Goal: Check status: Check status

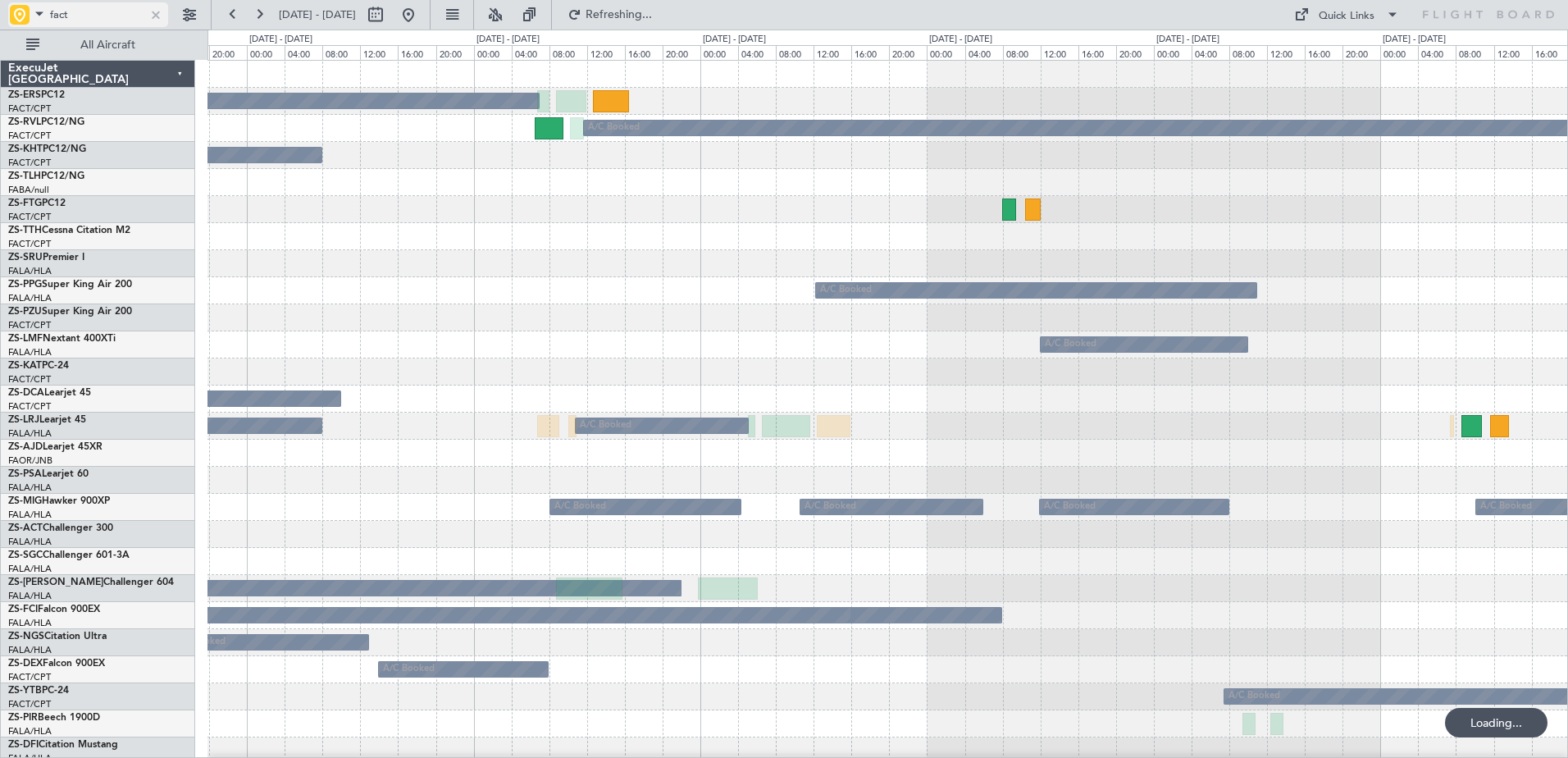
click at [36, 10] on span at bounding box center [39, 14] width 20 height 20
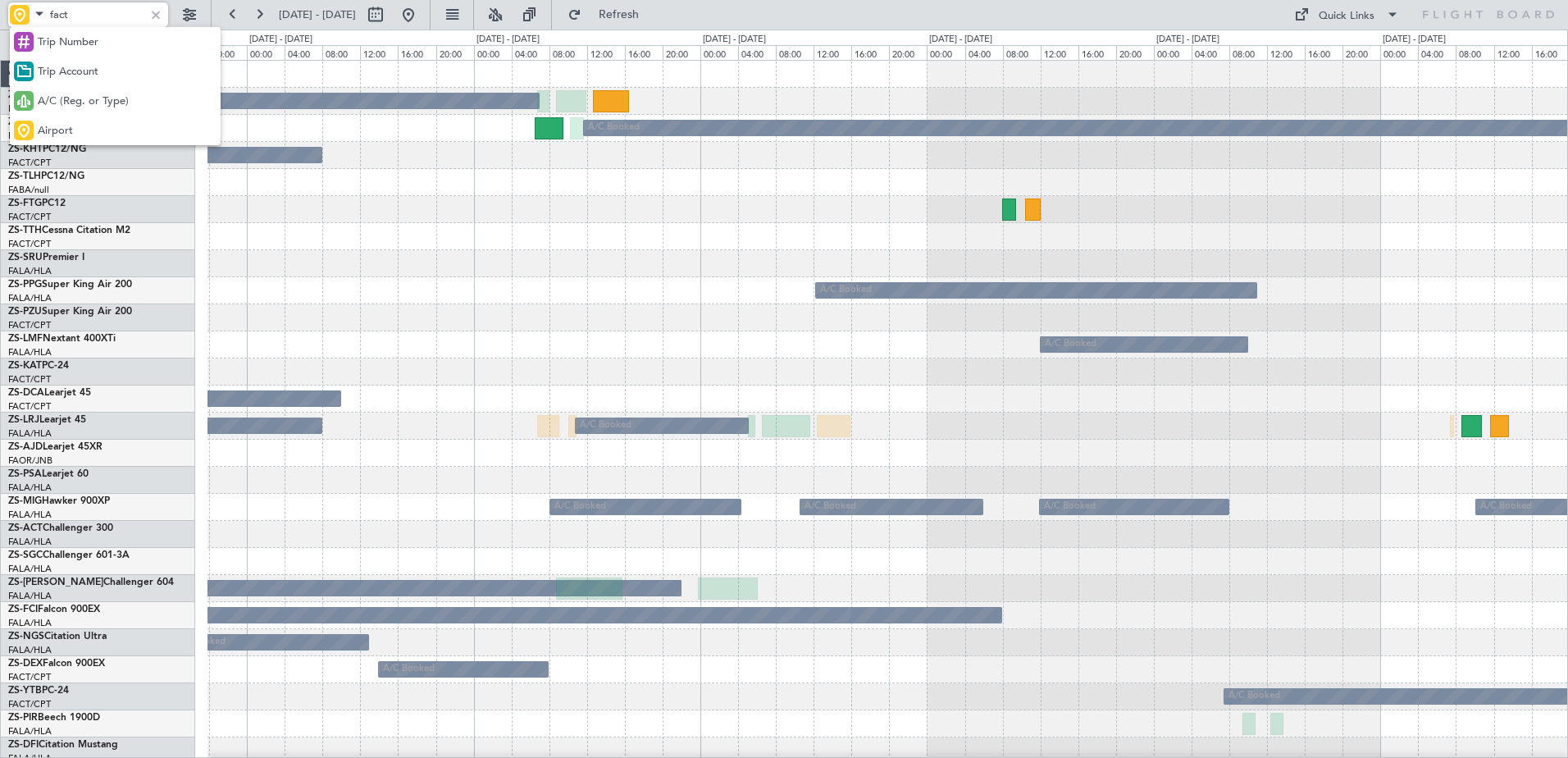
drag, startPoint x: 95, startPoint y: 129, endPoint x: 94, endPoint y: 95, distance: 34.0
click at [95, 129] on div "Airport" at bounding box center [115, 130] width 210 height 30
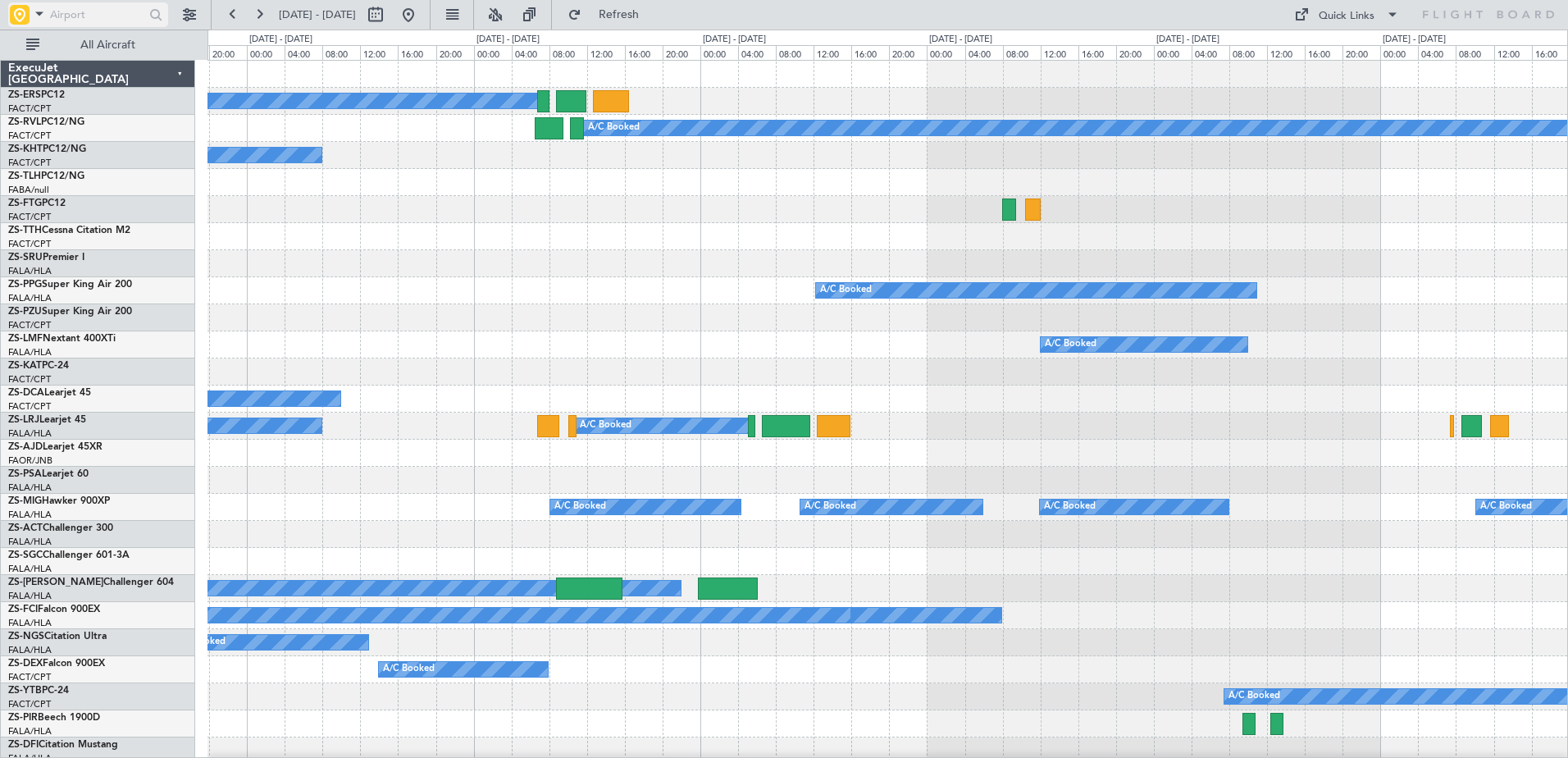
click at [95, 14] on input "text" at bounding box center [97, 14] width 95 height 25
click at [41, 14] on span at bounding box center [39, 14] width 20 height 20
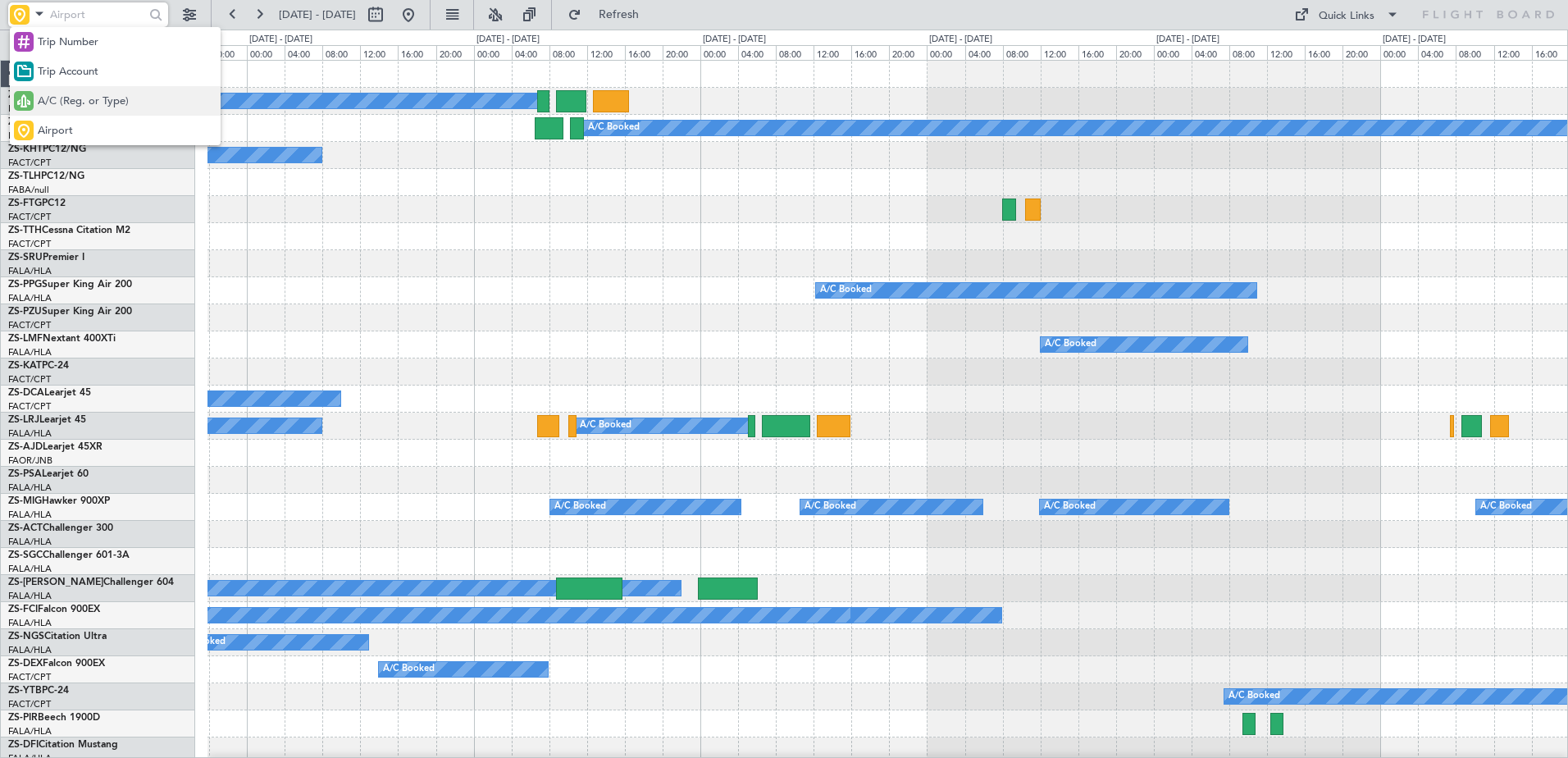
drag, startPoint x: 69, startPoint y: 111, endPoint x: 71, endPoint y: 36, distance: 75.0
click at [69, 107] on div "A/C (Reg. or Type)" at bounding box center [115, 100] width 210 height 30
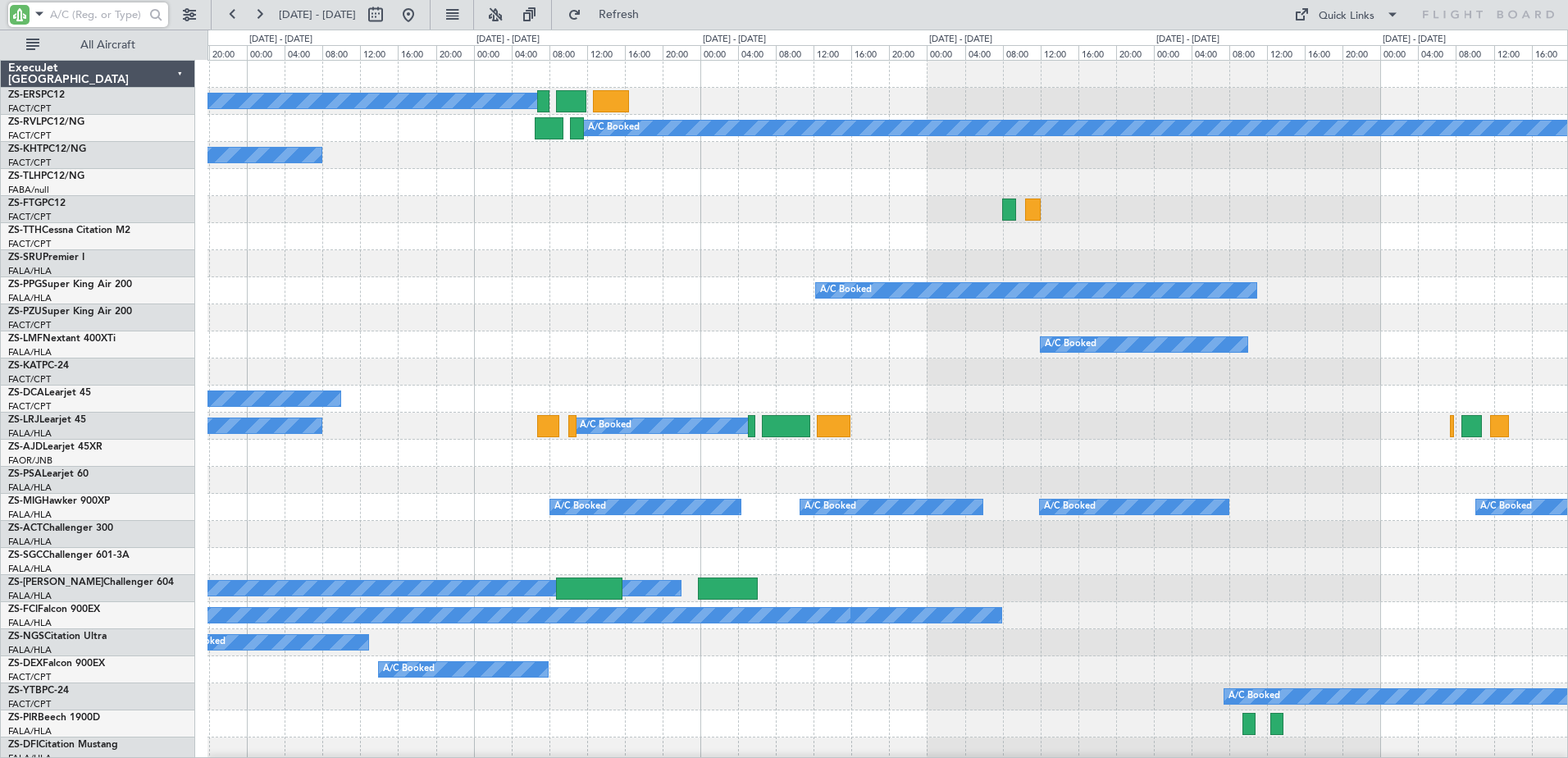
click at [73, 23] on input "text" at bounding box center [97, 14] width 95 height 25
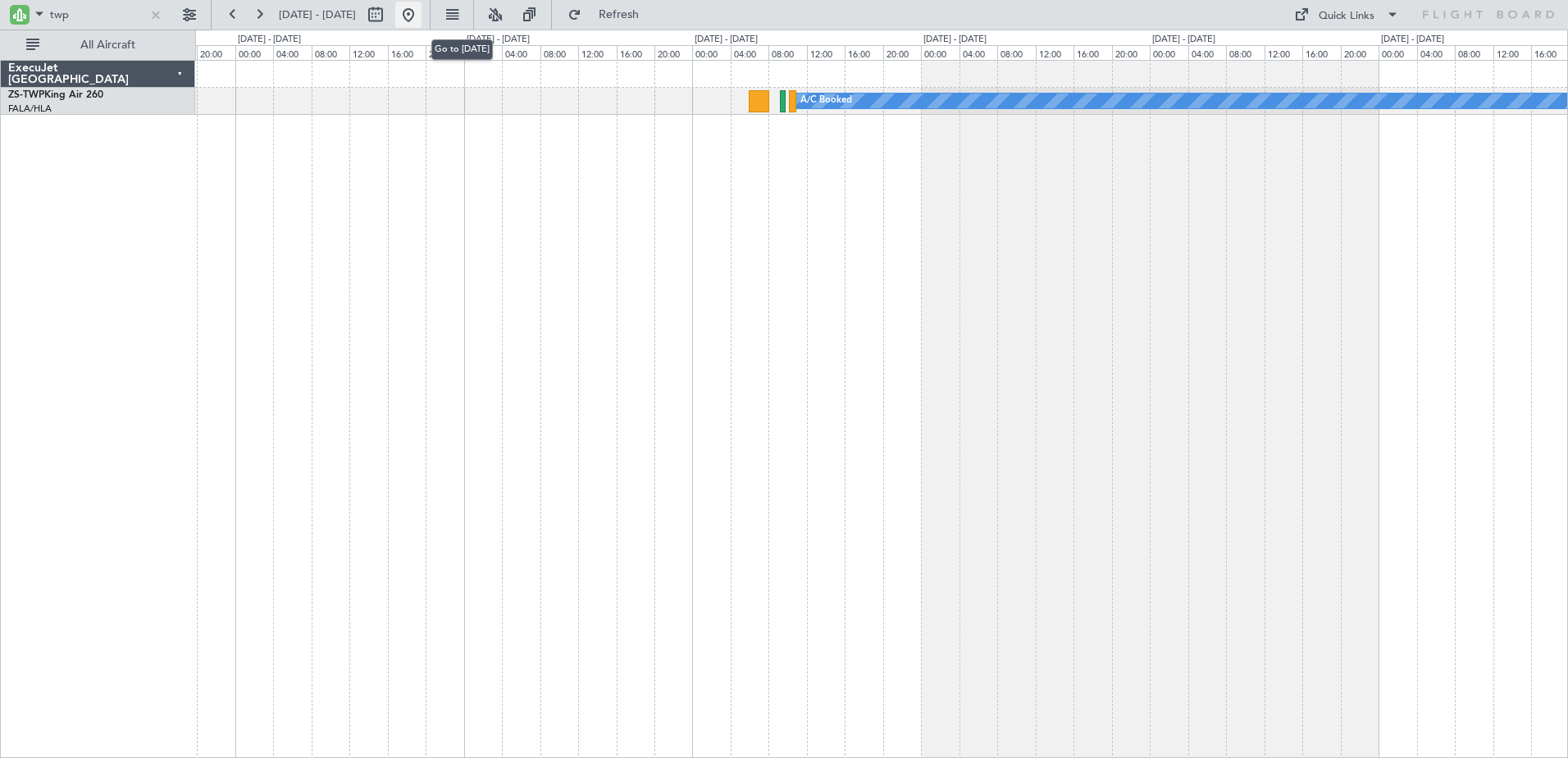
click at [422, 19] on button at bounding box center [408, 14] width 26 height 26
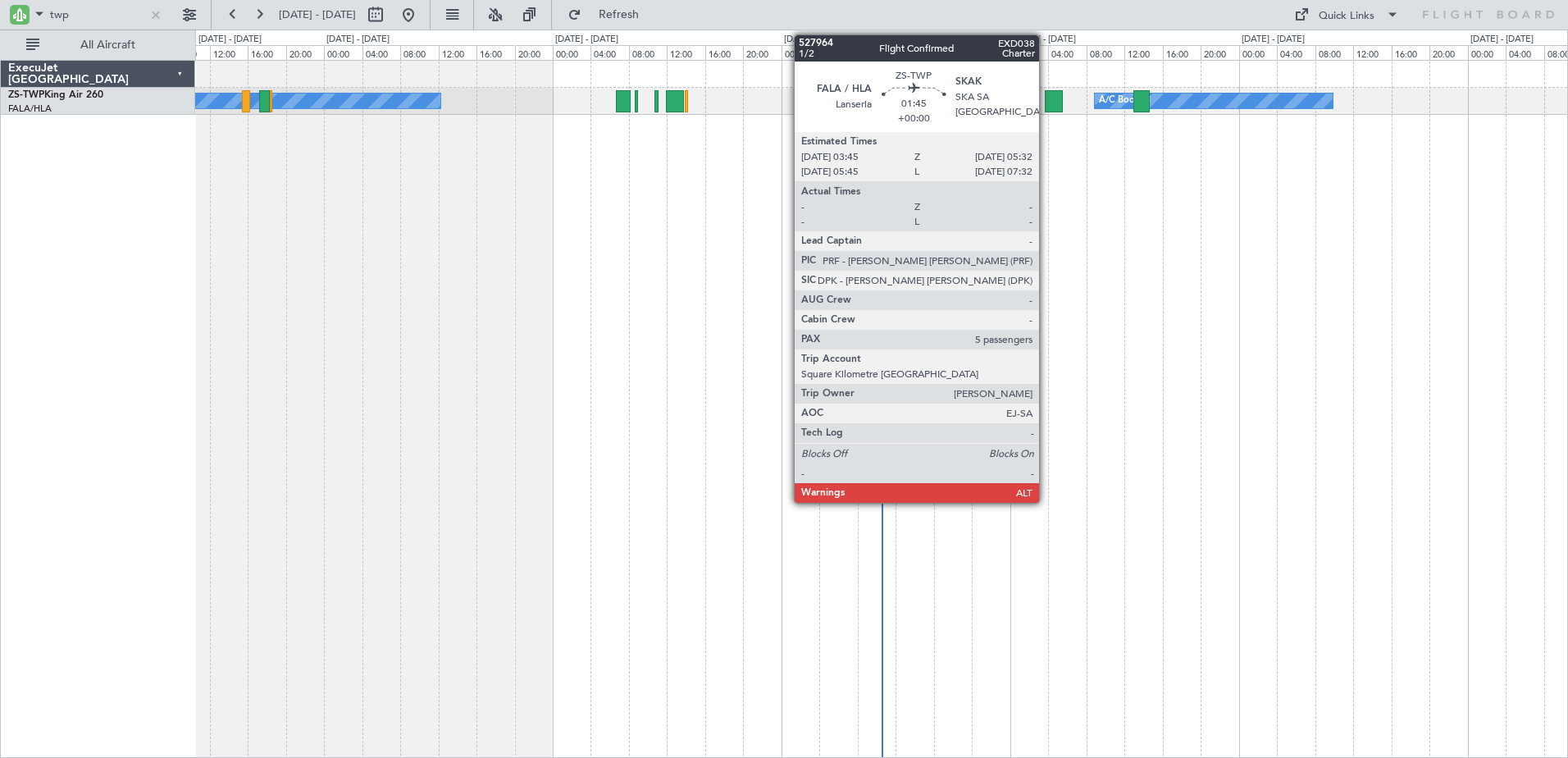
click at [1046, 100] on div at bounding box center [1054, 101] width 17 height 22
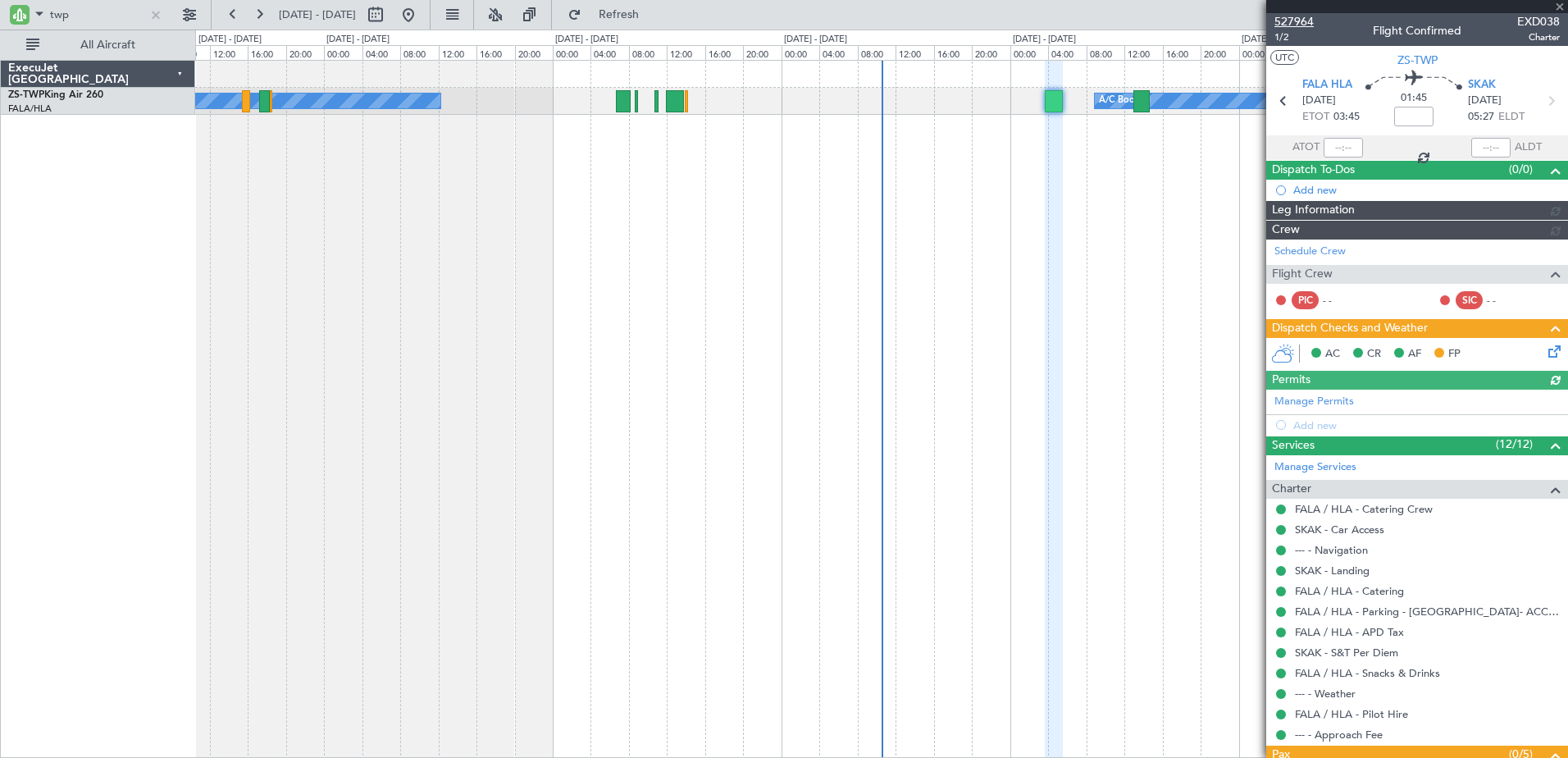
click at [1300, 24] on span "527964" at bounding box center [1294, 21] width 39 height 17
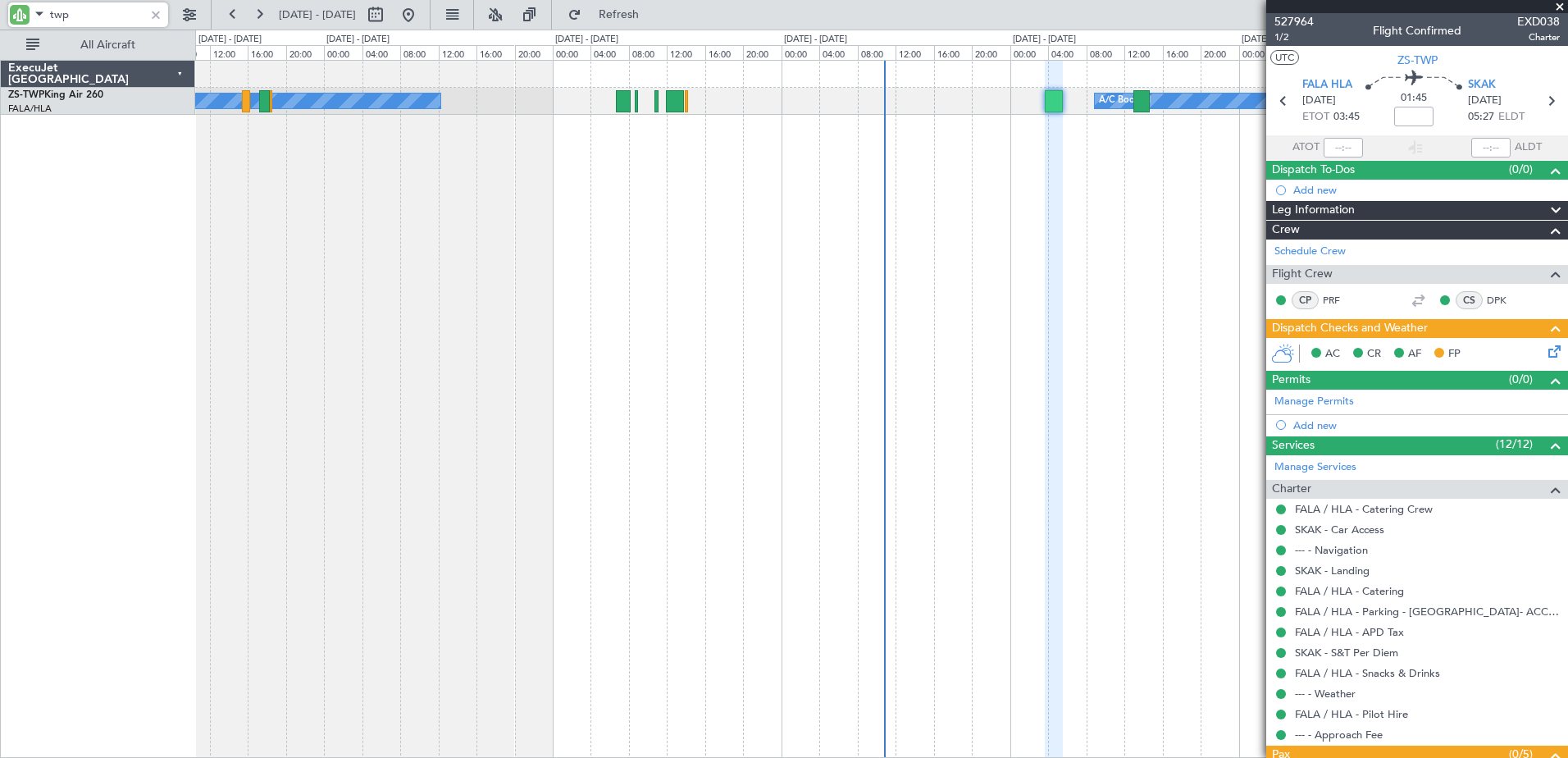
click at [55, 19] on input "twp" at bounding box center [97, 14] width 95 height 25
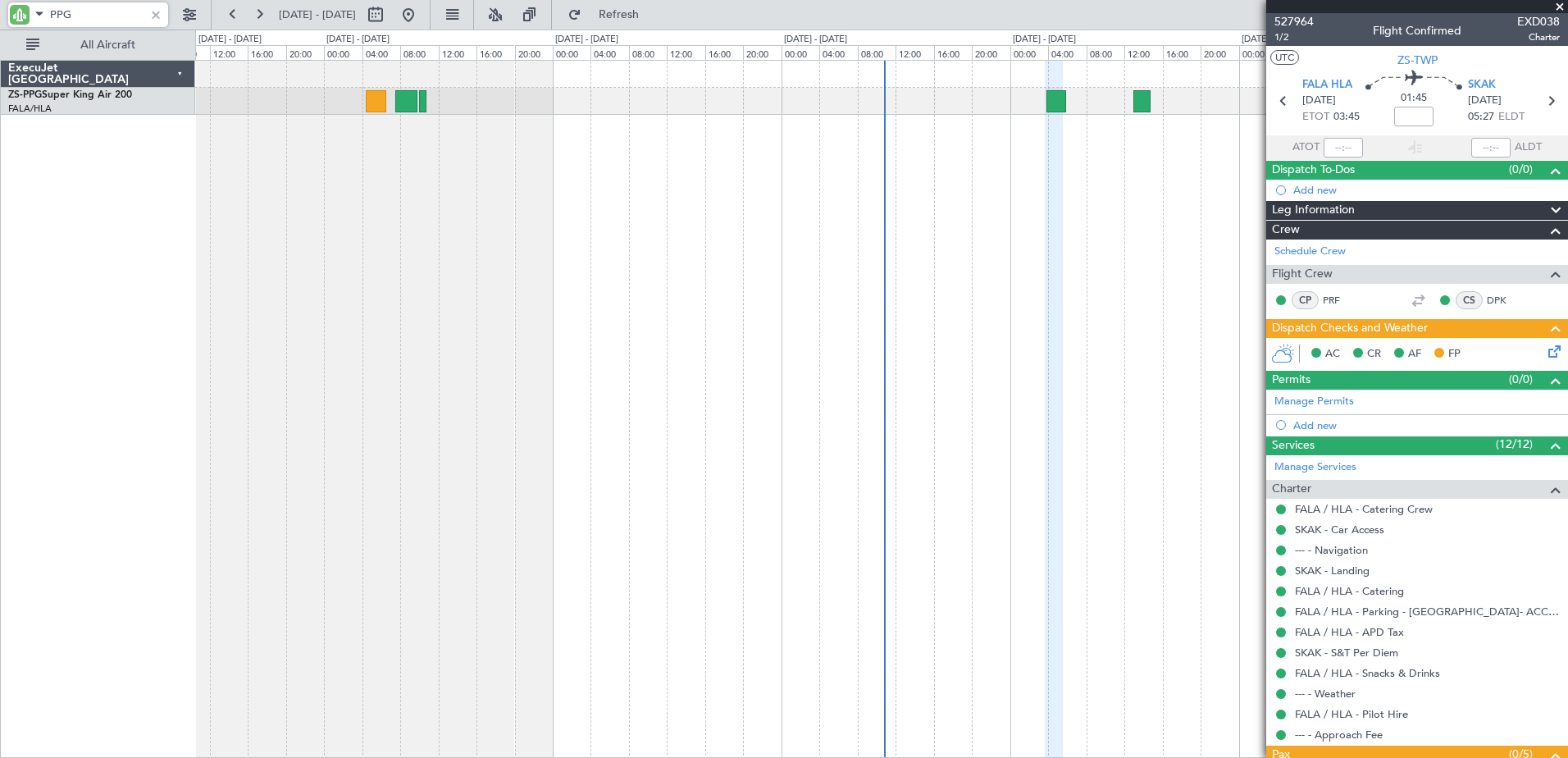
type input "PPG"
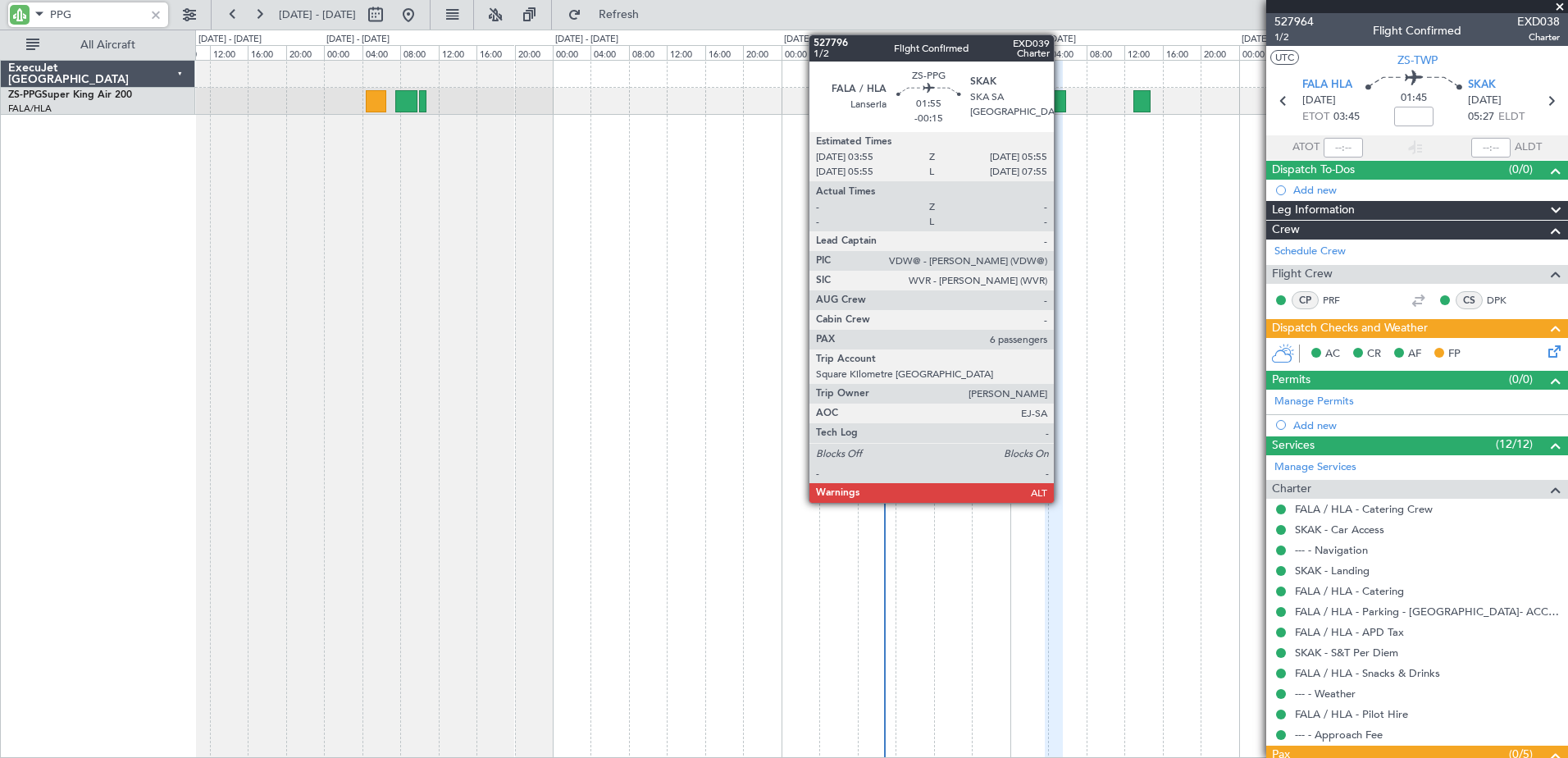
click at [1061, 99] on div at bounding box center [1055, 101] width 20 height 22
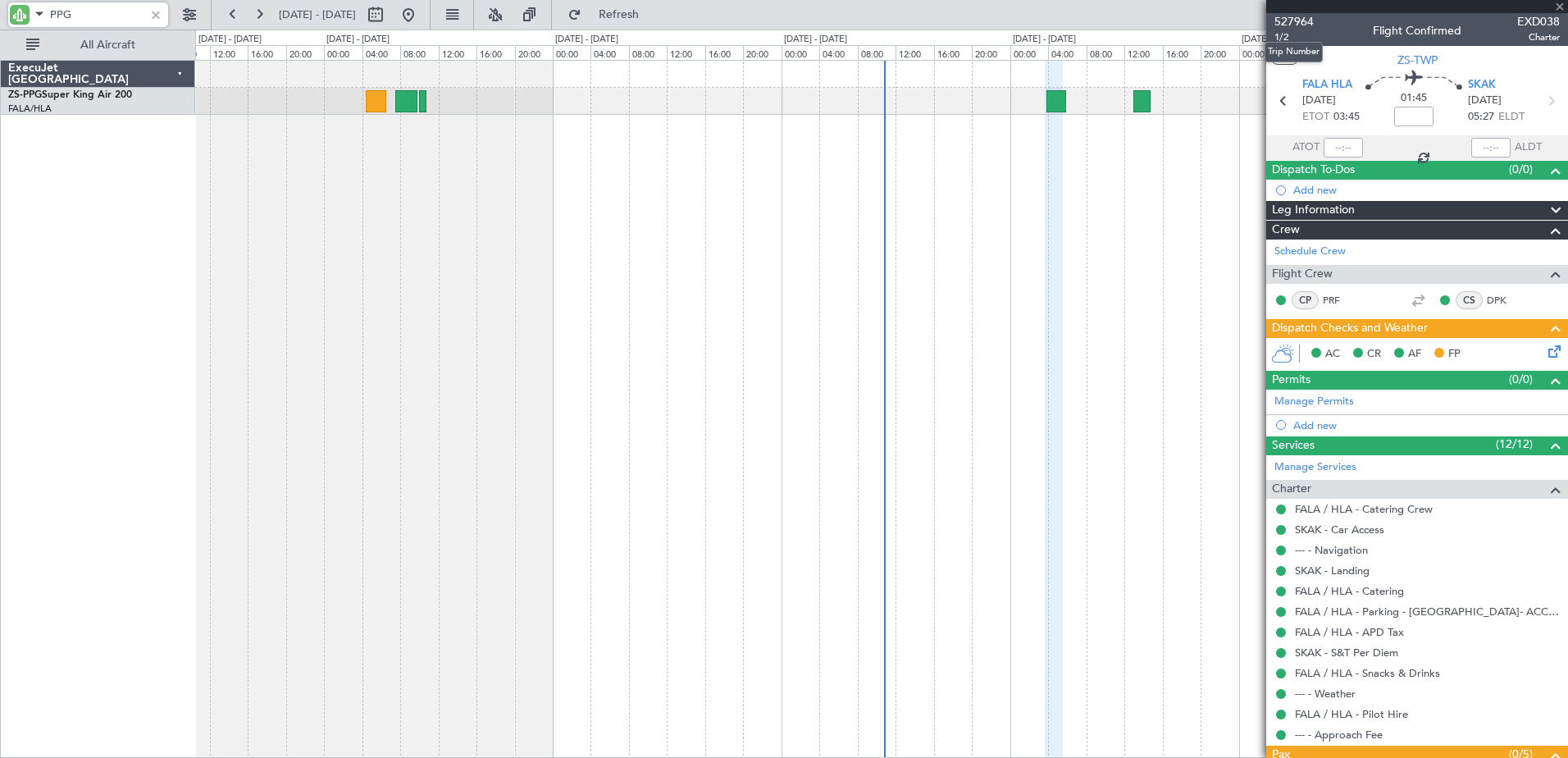
type input "-00:15"
type input "6"
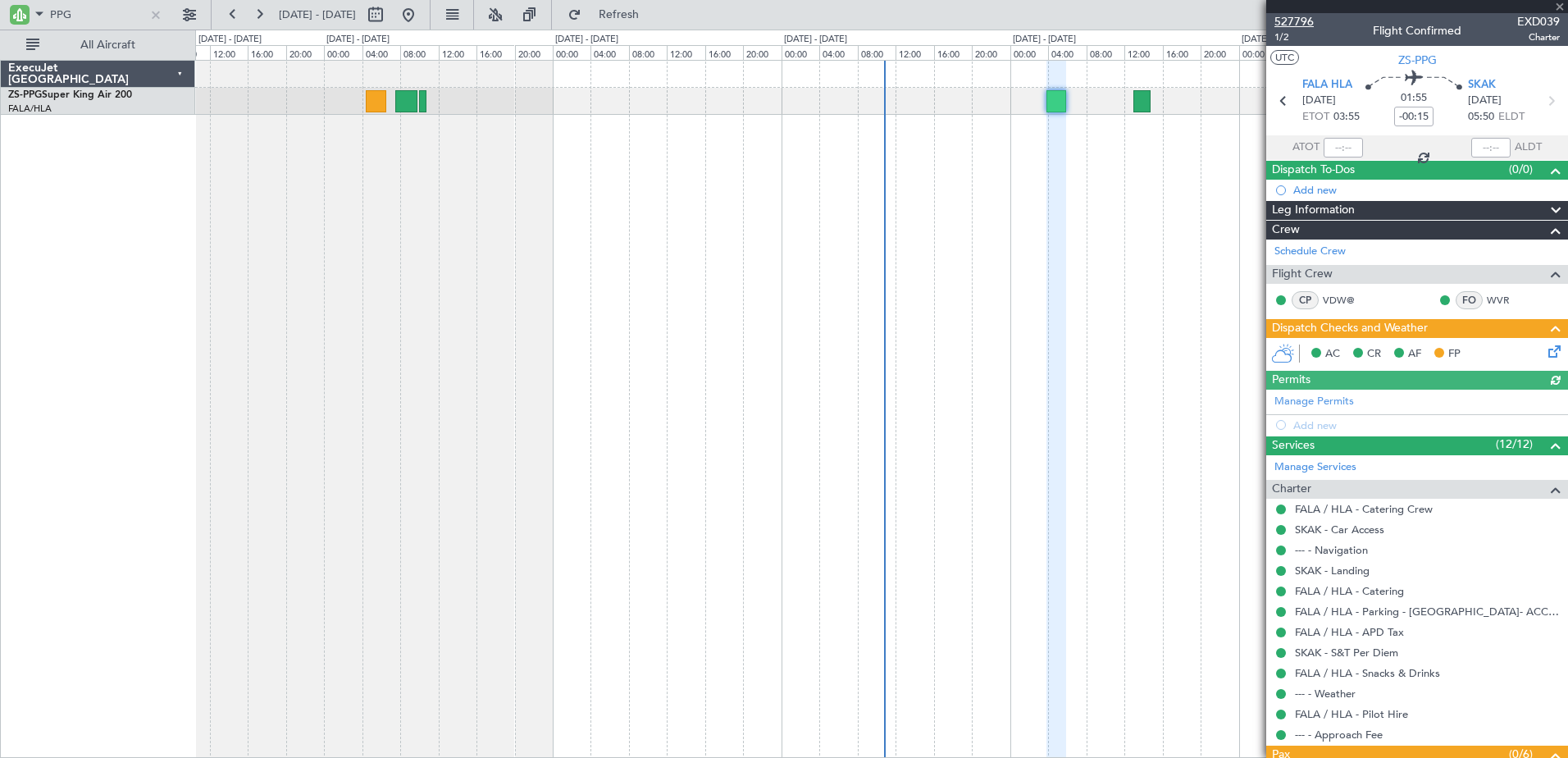
click at [1295, 14] on span "527796" at bounding box center [1294, 21] width 39 height 17
click at [54, 5] on input "PPG" at bounding box center [97, 14] width 95 height 25
click at [54, 6] on input "PPG" at bounding box center [97, 14] width 95 height 25
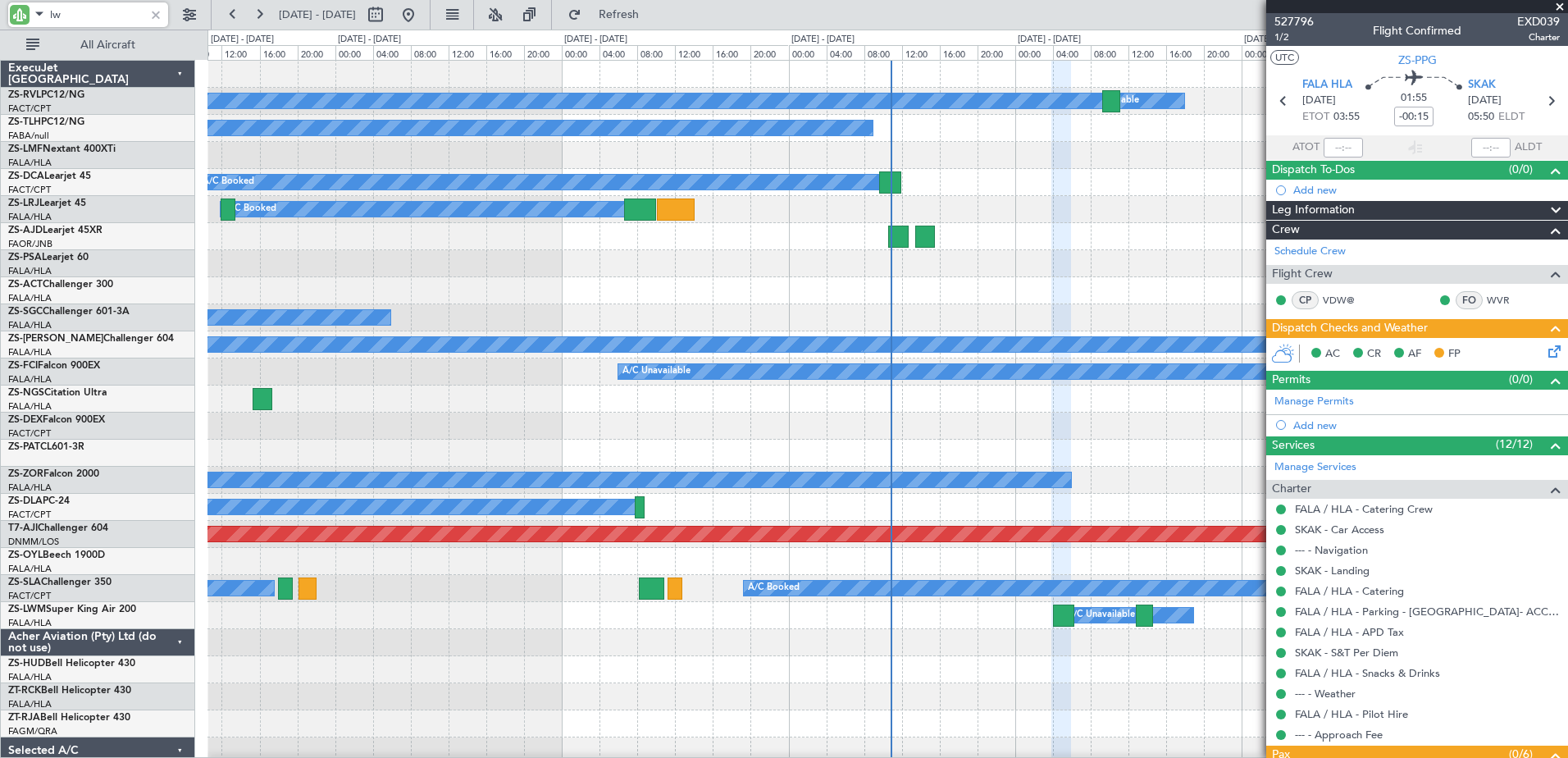
type input "lwm"
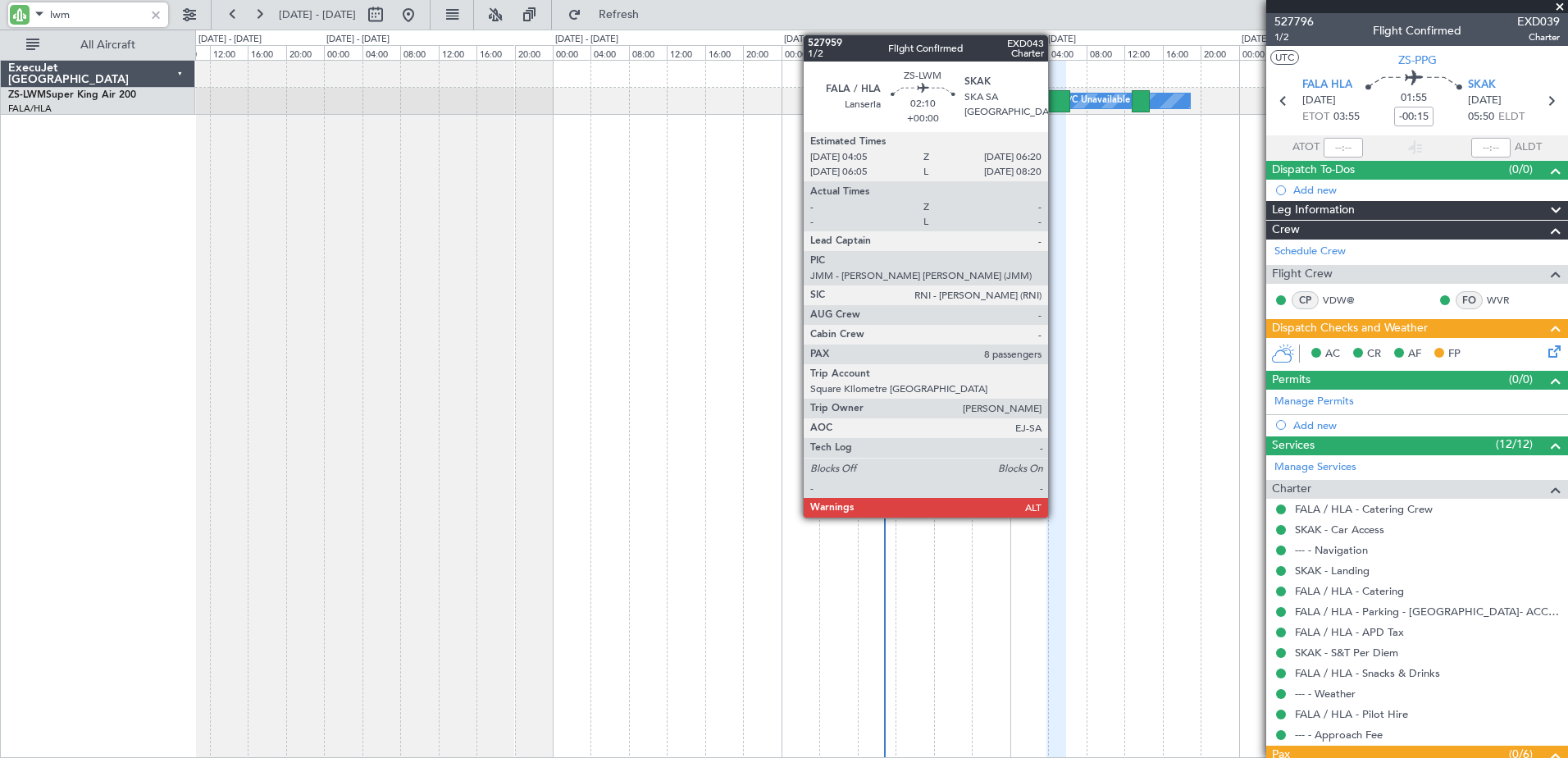
click at [1055, 97] on div at bounding box center [1059, 101] width 22 height 22
type input "8"
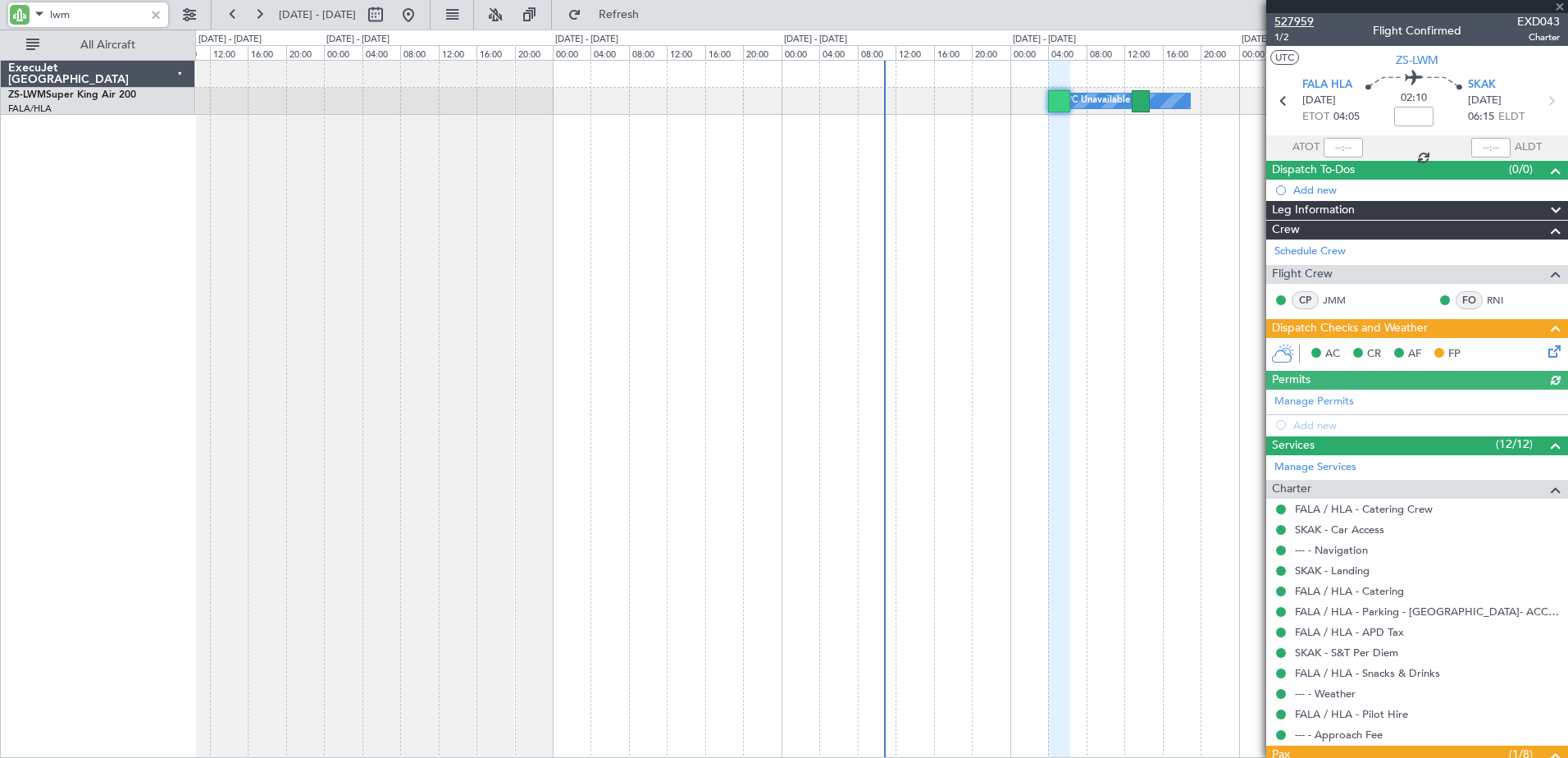
type input "lwm"
click at [1301, 23] on span "527959" at bounding box center [1294, 21] width 39 height 17
